Goal: Information Seeking & Learning: Learn about a topic

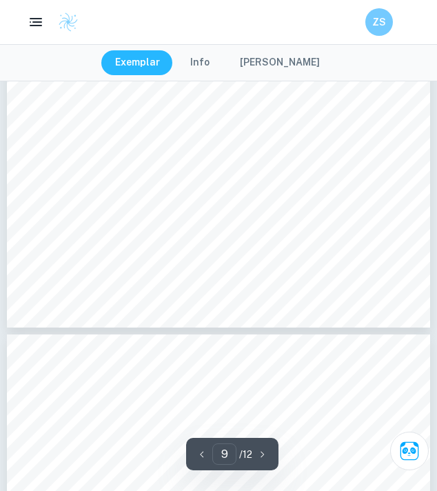
scroll to position [5349, 0]
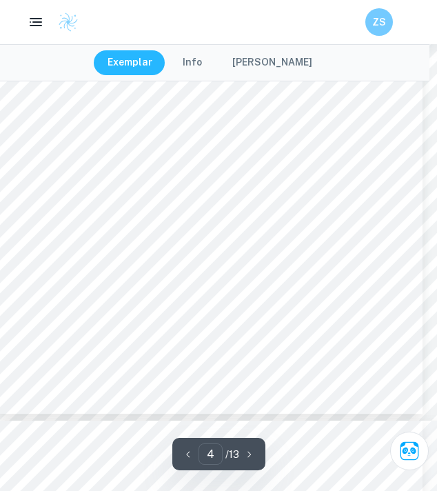
scroll to position [2700, 8]
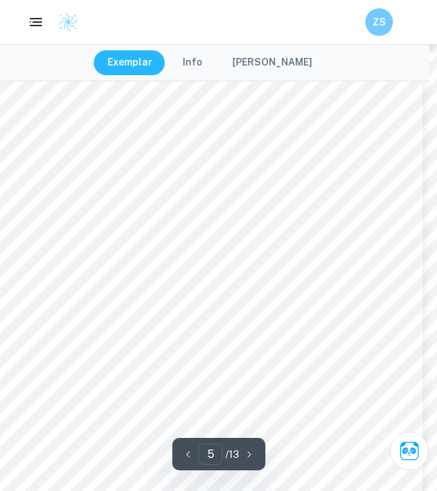
click at [46, 306] on div "Risk Assessment Safety: ï In order to ensure sterility, the area should be wipe…" at bounding box center [210, 200] width 423 height 598
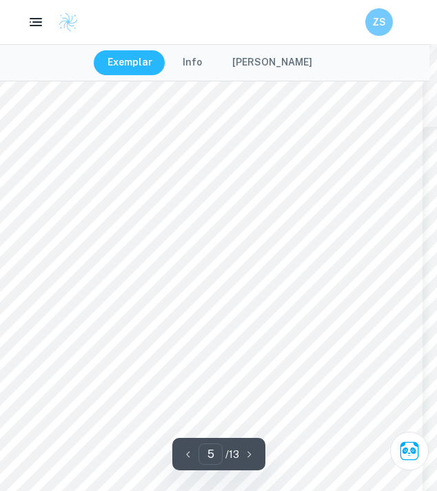
scroll to position [2609, 8]
click at [22, 278] on div "Risk Assessment Safety: ï In order to ensure sterility, the area should be wipe…" at bounding box center [210, 305] width 423 height 598
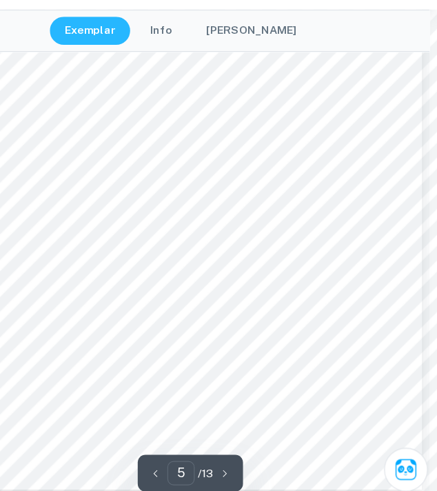
scroll to position [2731, 6]
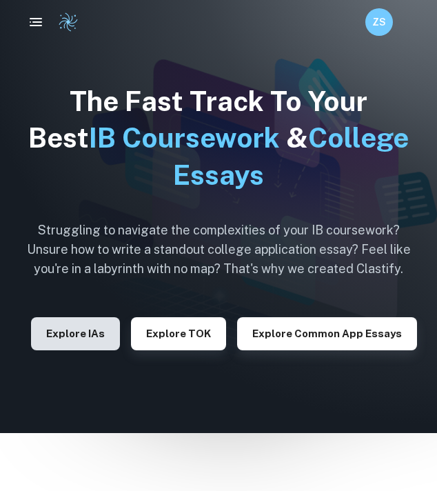
click at [102, 335] on button "Explore IAs" at bounding box center [75, 333] width 89 height 33
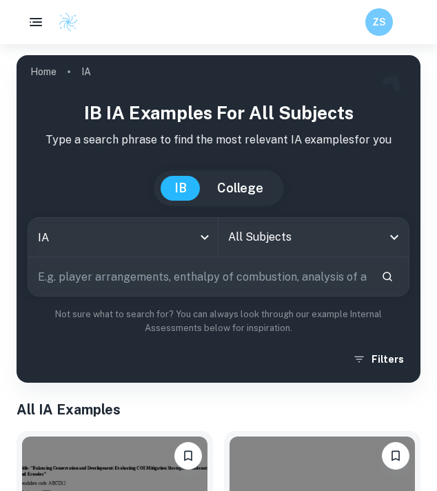
click at [146, 275] on input "text" at bounding box center [199, 276] width 342 height 39
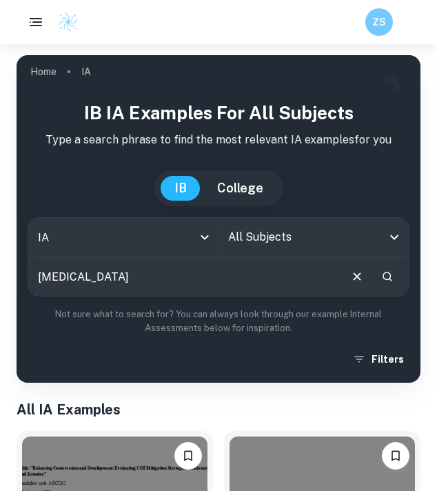
type input "[MEDICAL_DATA]"
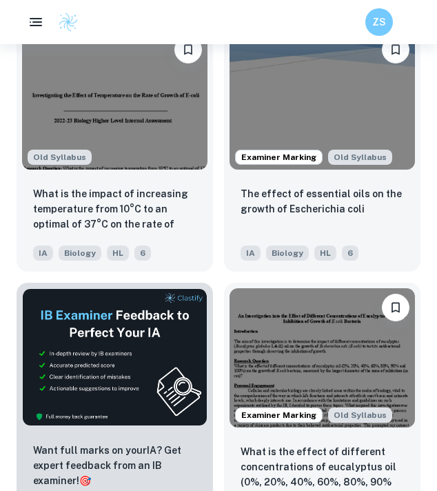
scroll to position [404, 0]
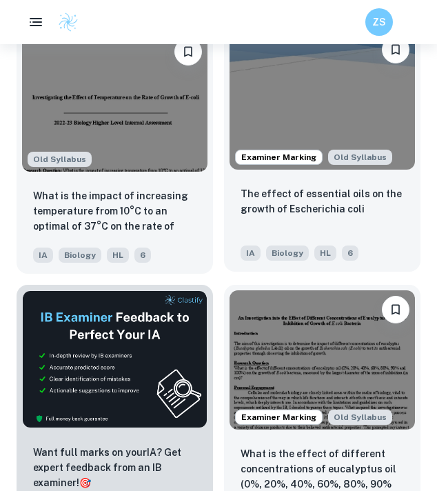
click at [266, 219] on div "The effect of essential oils on the growth of Escherichia coli" at bounding box center [322, 209] width 163 height 47
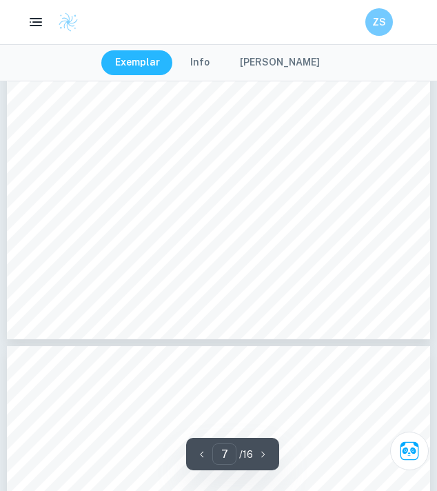
scroll to position [3871, 0]
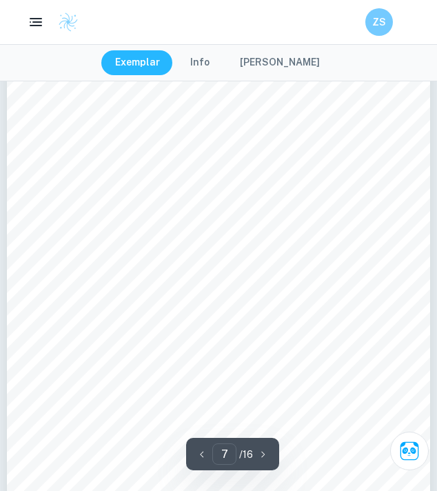
type input "6"
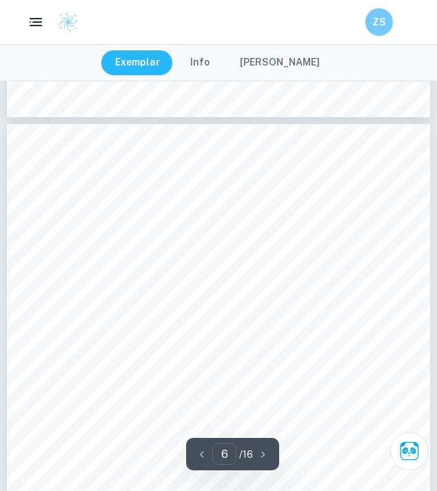
scroll to position [3040, 0]
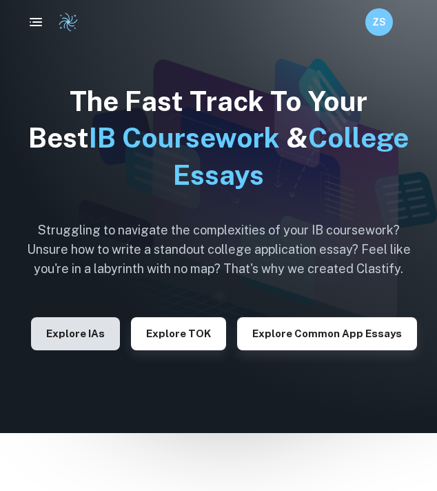
click at [92, 346] on button "Explore IAs" at bounding box center [75, 333] width 89 height 33
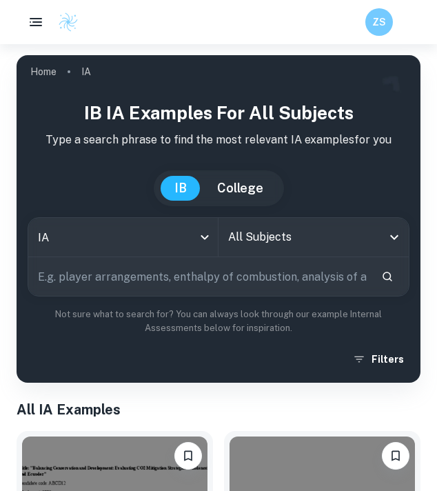
click at [215, 290] on input "text" at bounding box center [199, 276] width 342 height 39
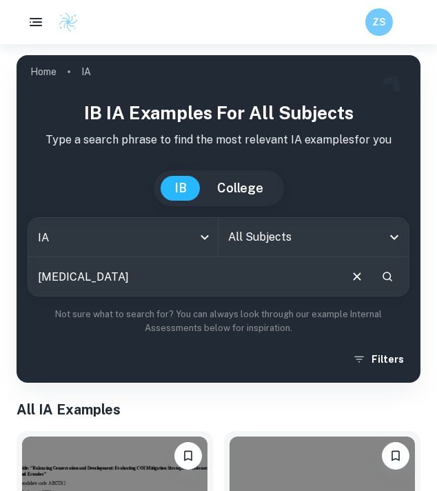
type input "[MEDICAL_DATA]"
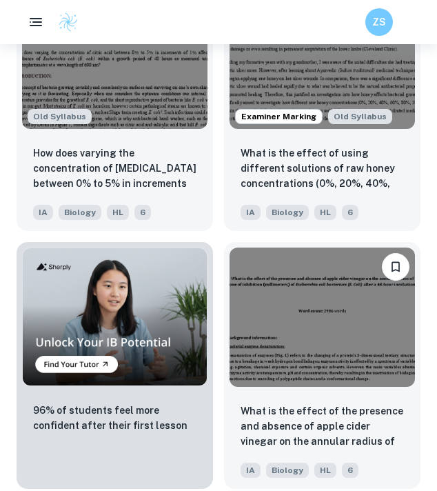
scroll to position [1010, 0]
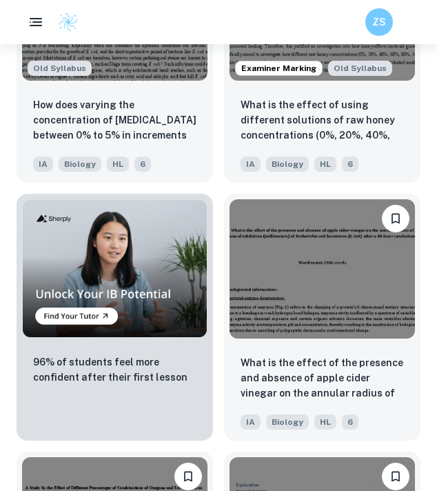
click at [256, 301] on img at bounding box center [323, 268] width 186 height 139
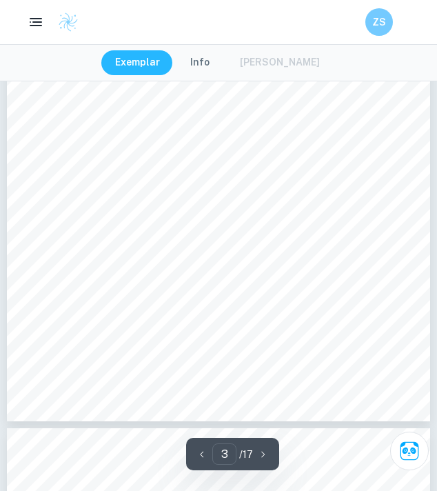
scroll to position [1550, 0]
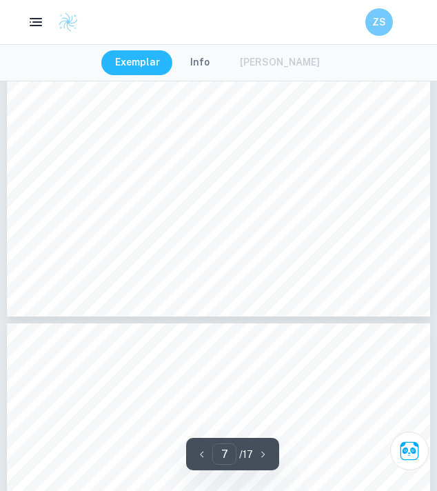
type input "6"
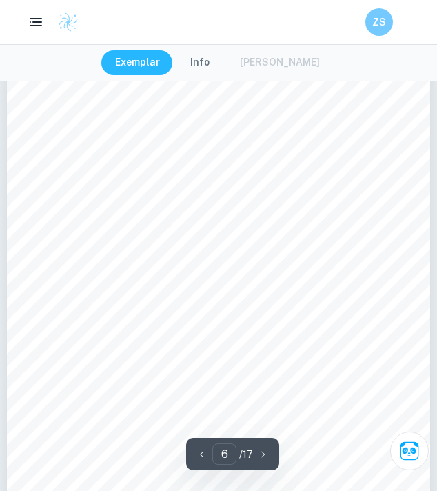
scroll to position [3256, 0]
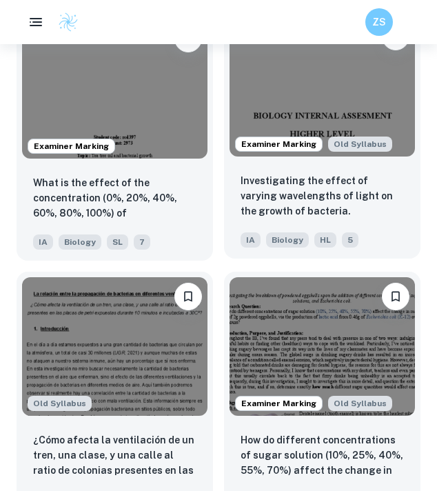
scroll to position [1704, 0]
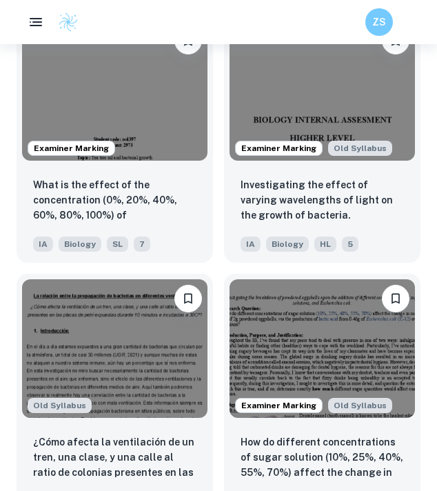
click at [269, 32] on div "ZS" at bounding box center [218, 22] width 437 height 28
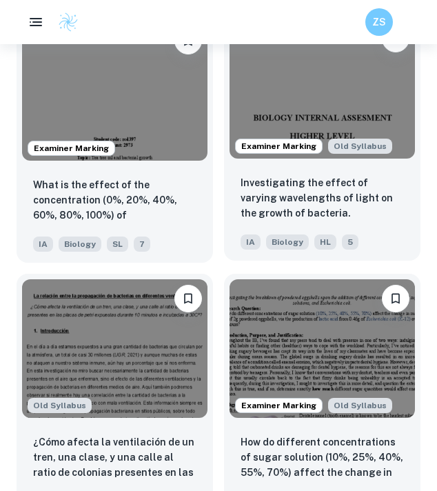
click at [252, 79] on img at bounding box center [323, 88] width 186 height 139
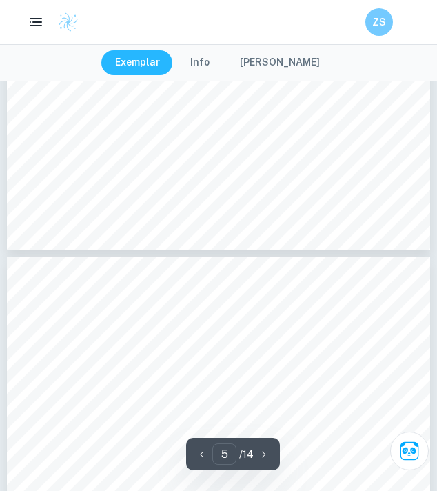
scroll to position [2685, 0]
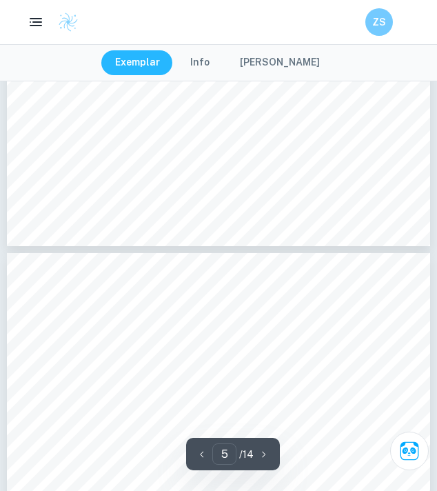
drag, startPoint x: 146, startPoint y: 337, endPoint x: 81, endPoint y: 337, distance: 65.5
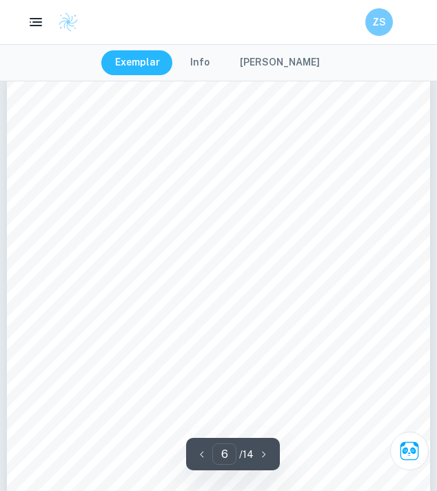
scroll to position [2914, 0]
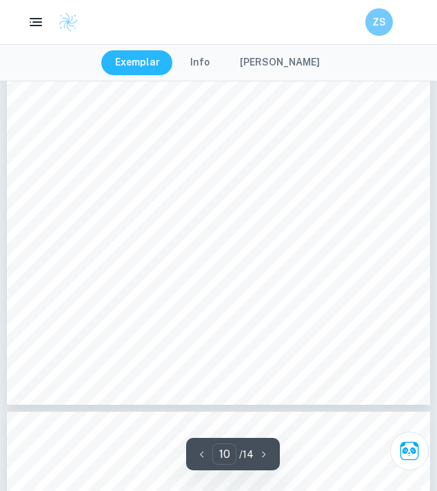
type input "11"
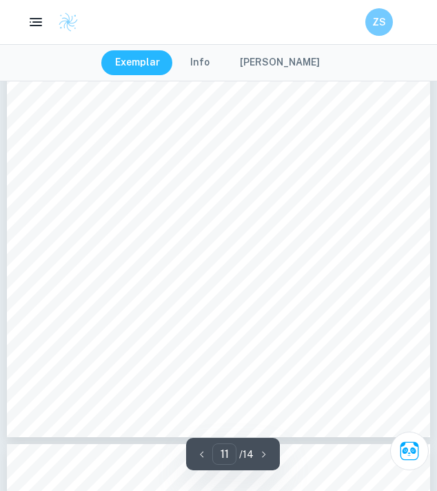
scroll to position [5907, 0]
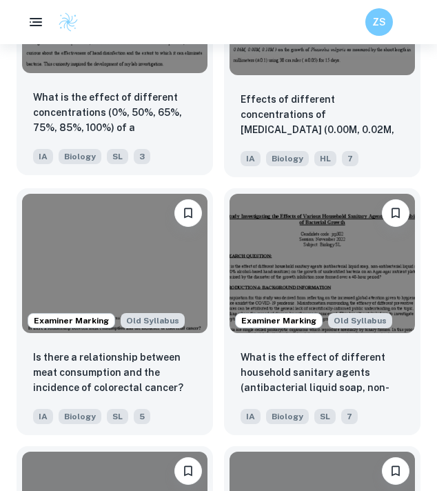
scroll to position [2622, 0]
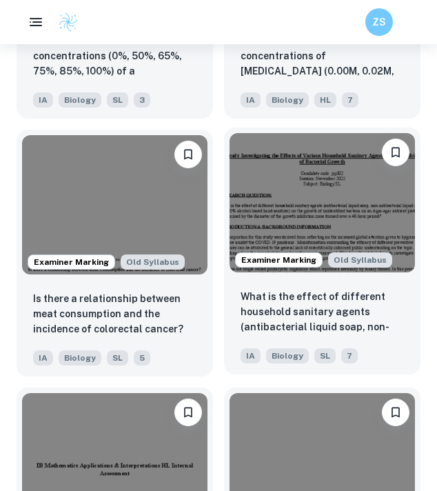
click at [331, 212] on img at bounding box center [323, 202] width 186 height 139
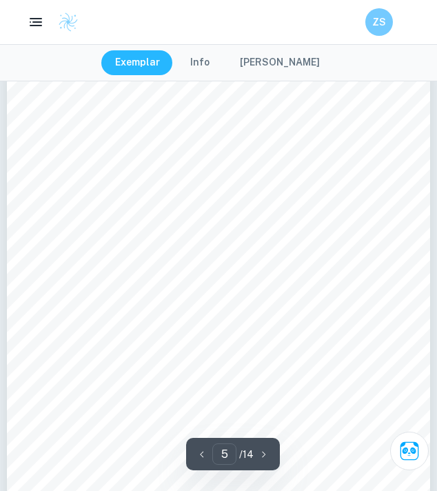
scroll to position [2291, 0]
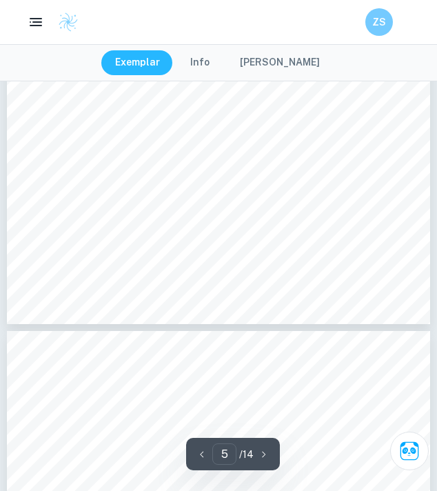
type input "6"
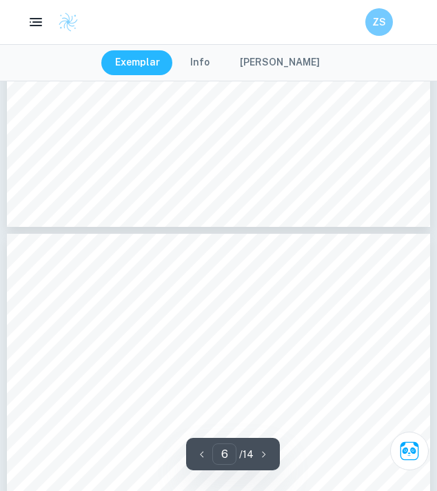
scroll to position [2715, 0]
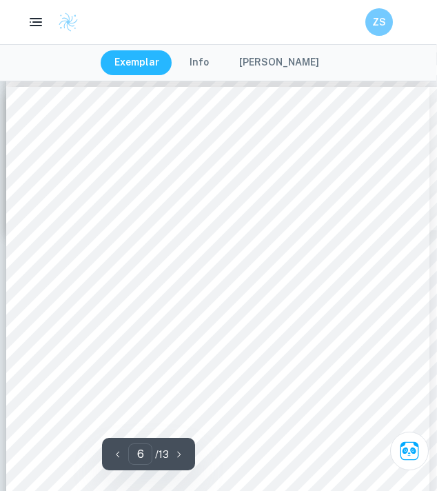
scroll to position [3106, 1]
